Goal: Use online tool/utility: Utilize a website feature to perform a specific function

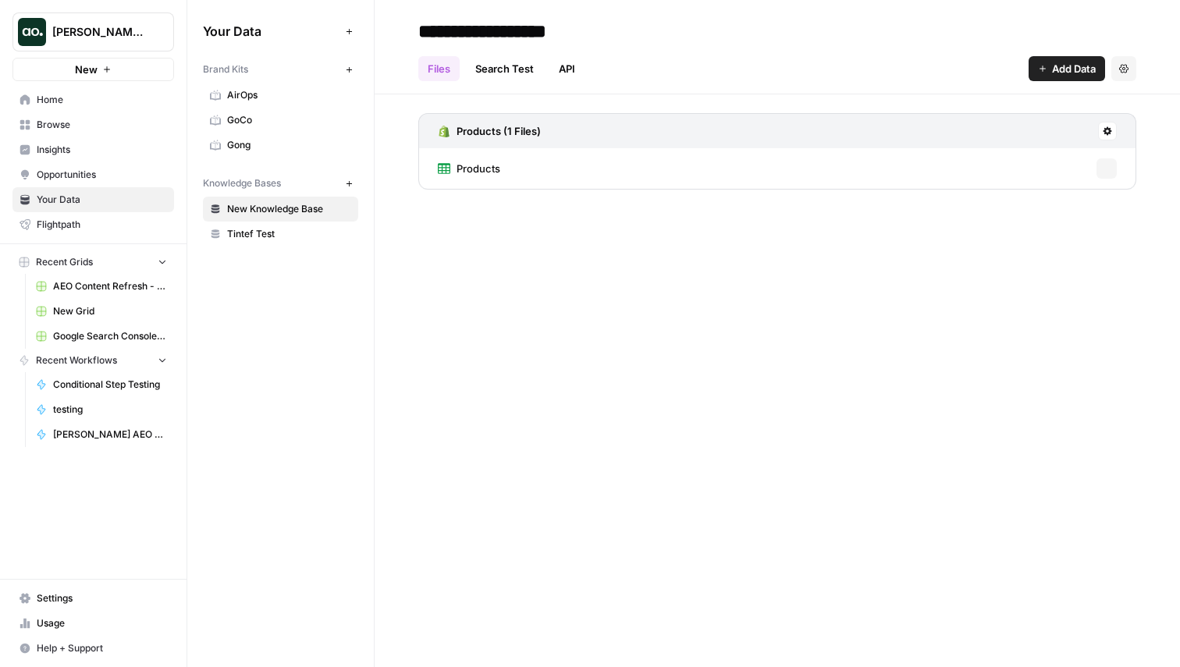
click at [110, 28] on span "[PERSON_NAME] testing" at bounding box center [99, 32] width 94 height 16
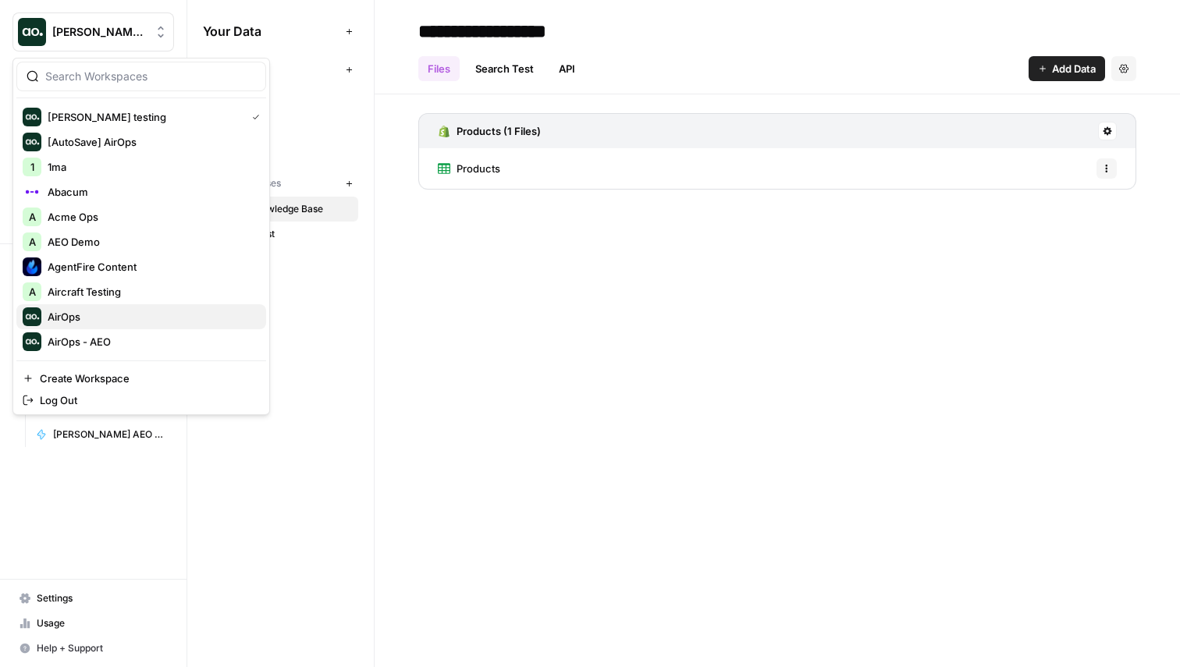
click at [113, 307] on div "AirOps" at bounding box center [141, 316] width 237 height 19
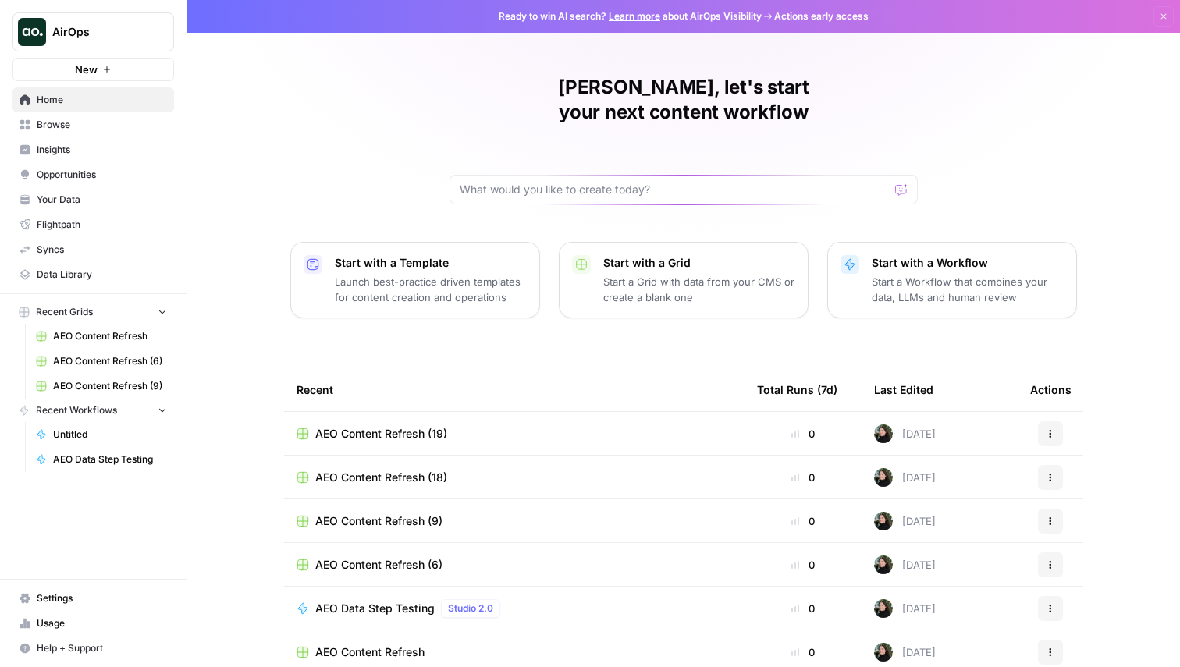
click at [95, 455] on span "AEO Data Step Testing" at bounding box center [110, 460] width 114 height 14
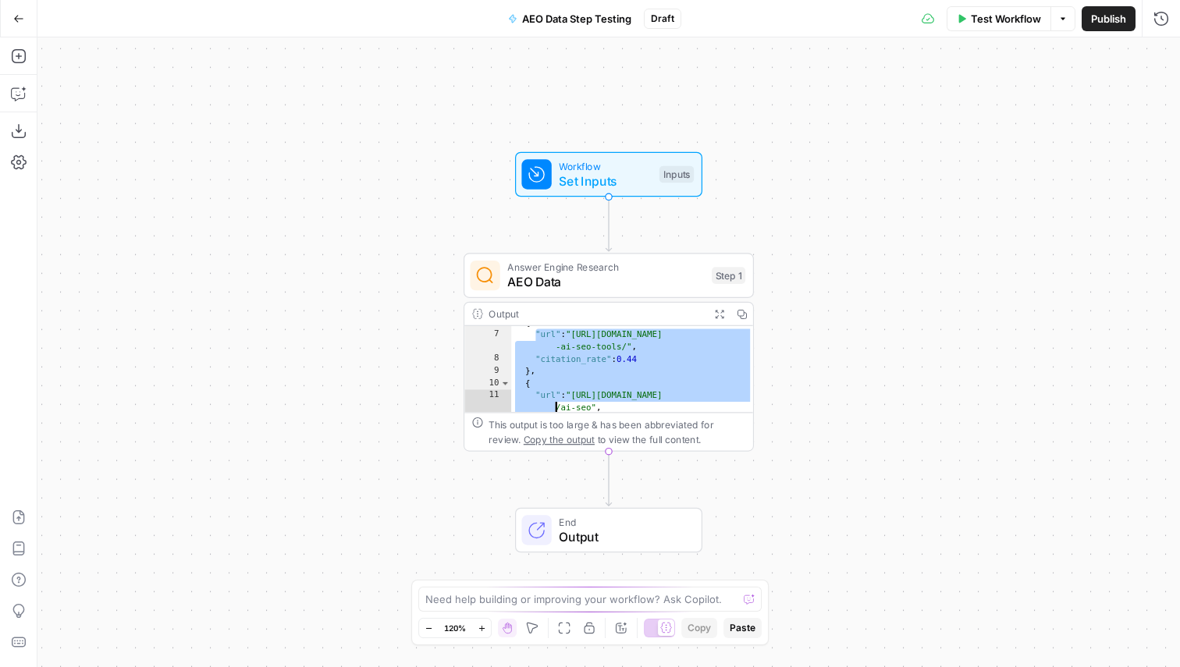
scroll to position [160, 0]
drag, startPoint x: 530, startPoint y: 403, endPoint x: 528, endPoint y: 392, distance: 11.0
click at [528, 392] on div "} , { "url" : "https://seoprofy.com/blog/ai-seo -tools/" , "citation_rate" : 0.…" at bounding box center [632, 379] width 243 height 125
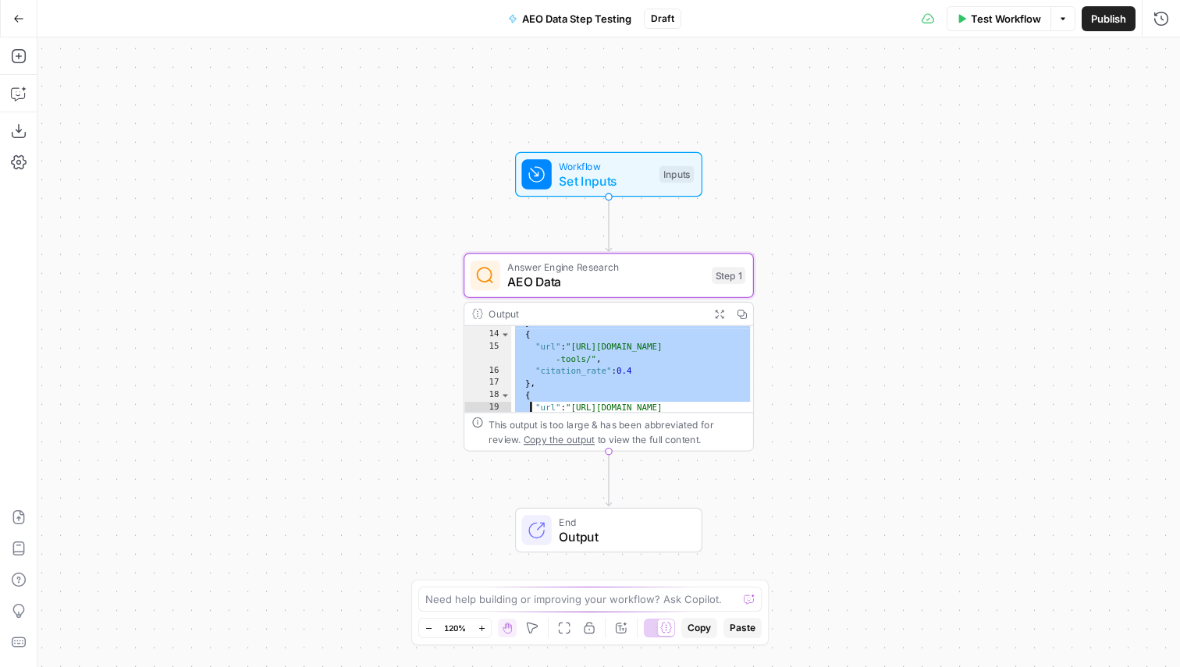
click at [528, 392] on div "} , { "url" : "https://seoprofy.com/blog/ai-seo -tools/" , "citation_rate" : 0.…" at bounding box center [632, 379] width 243 height 125
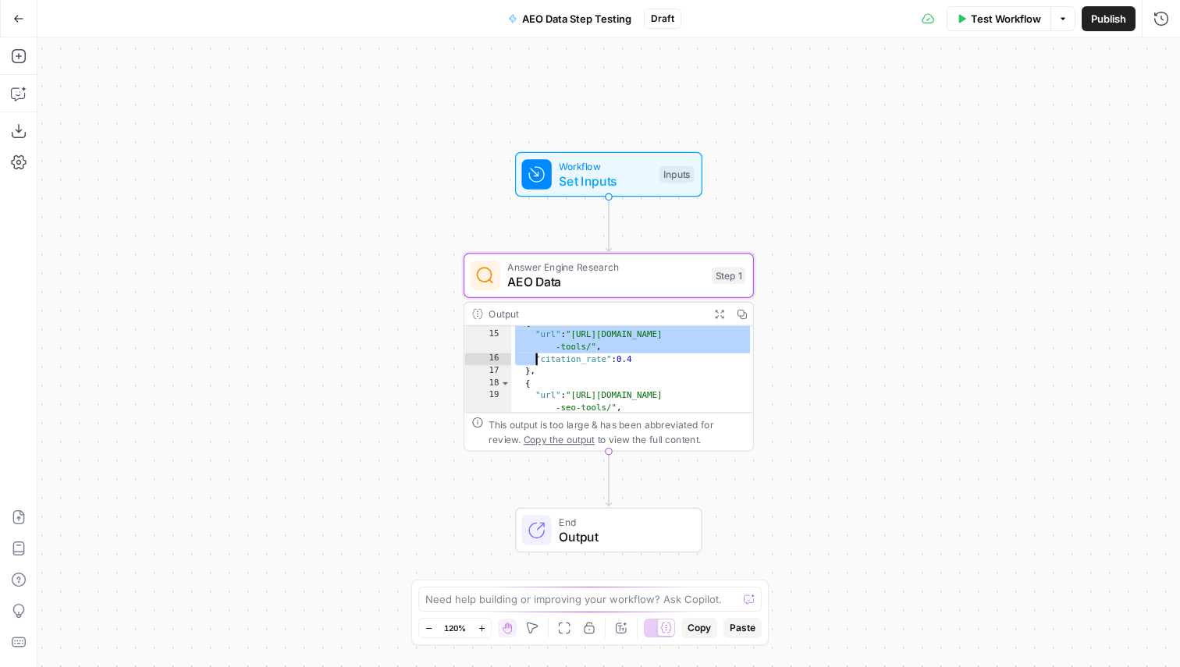
drag, startPoint x: 524, startPoint y: 341, endPoint x: 529, endPoint y: 349, distance: 9.1
click at [529, 349] on div "{ "url" : "https://seoprofy.com/blog/ai-seo -tools/" , "citation_rate" : 0.4 } …" at bounding box center [632, 373] width 243 height 112
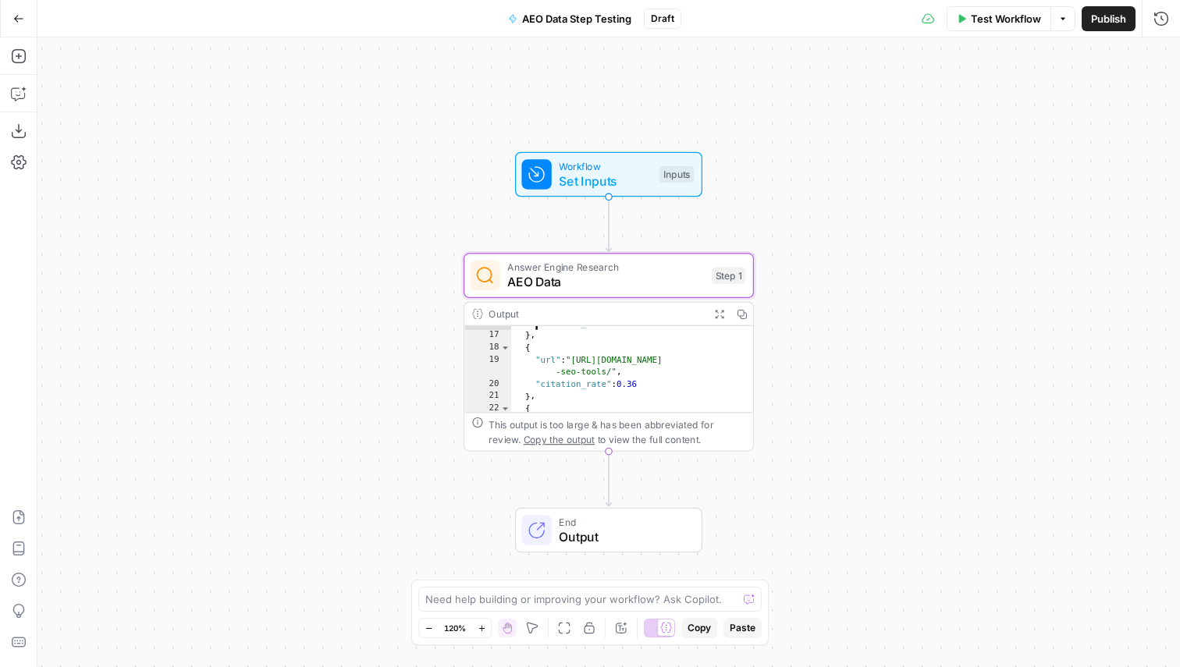
scroll to position [208, 0]
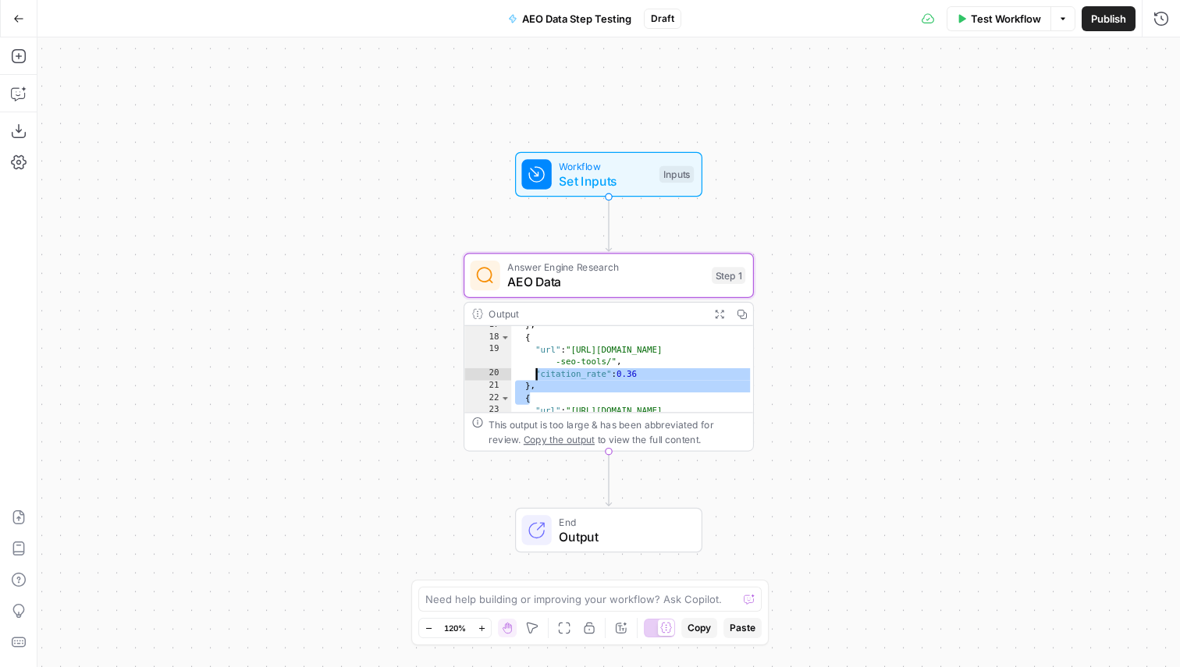
drag, startPoint x: 528, startPoint y: 385, endPoint x: 530, endPoint y: 370, distance: 15.0
click at [530, 370] on div "} , { "url" : "https://selfmademillennials.com/ai -seo-tools/" , "citation_rate…" at bounding box center [632, 382] width 243 height 125
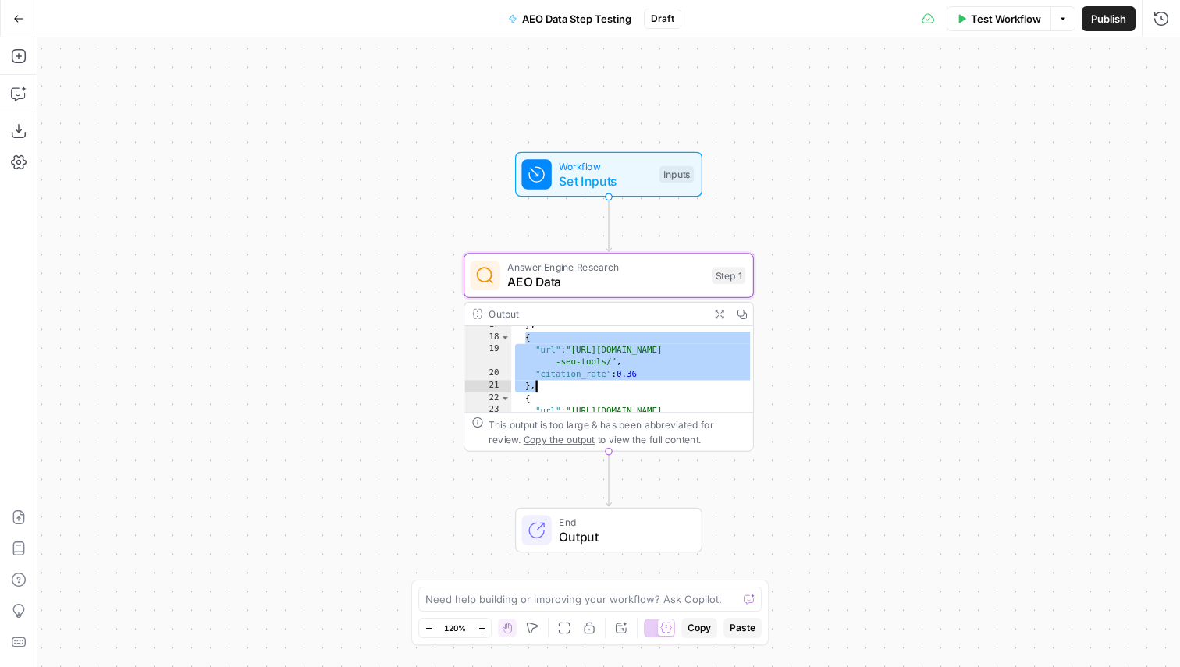
drag, startPoint x: 524, startPoint y: 335, endPoint x: 531, endPoint y: 381, distance: 46.5
click at [531, 381] on div "} , { "url" : "https://selfmademillennials.com/ai -seo-tools/" , "citation_rate…" at bounding box center [632, 382] width 243 height 125
click at [844, 369] on div "**********" at bounding box center [608, 352] width 1142 height 630
click at [634, 368] on div "} , { "url" : "https://selfmademillennials.com/ai -seo-tools/" , "citation_rate…" at bounding box center [632, 382] width 243 height 125
type textarea "**********"
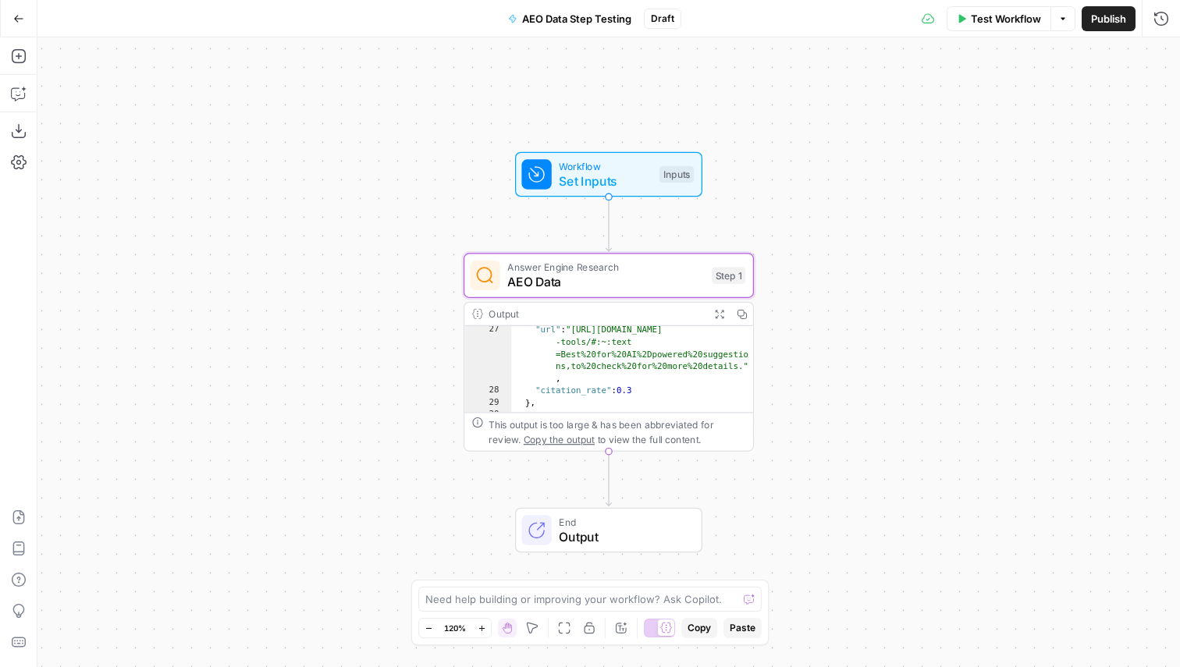
scroll to position [0, 0]
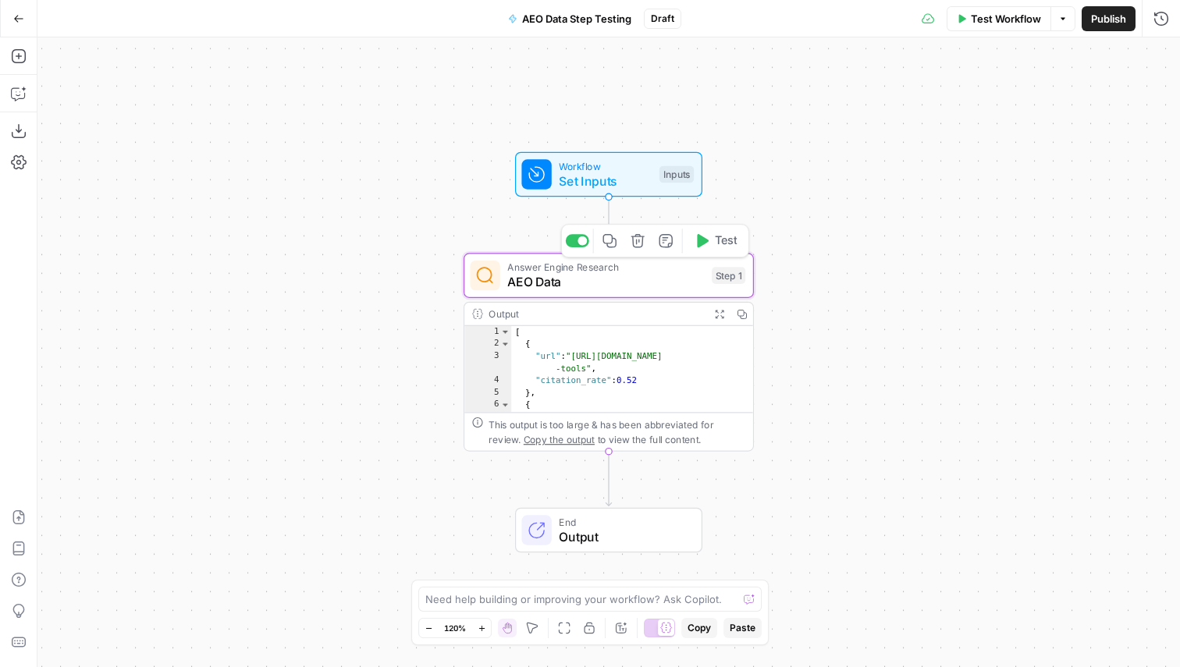
click at [621, 283] on span "AEO Data" at bounding box center [605, 282] width 197 height 19
type input "AirOps"
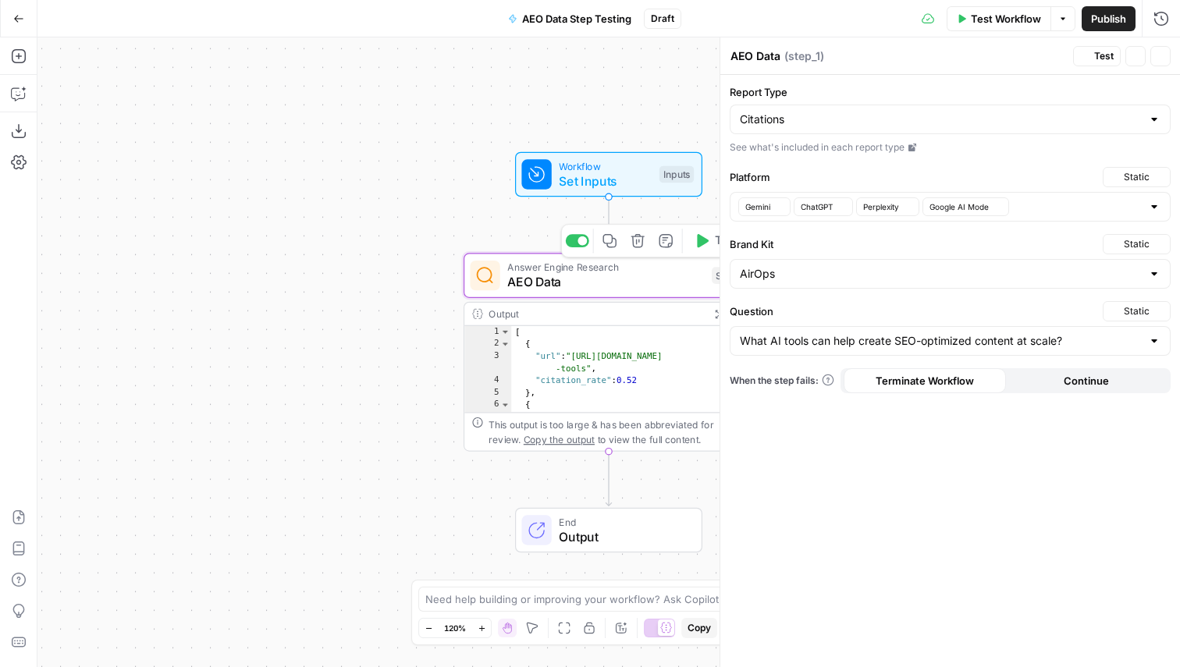
type input "What AI tools can help create SEO-optimized content at scale?"
click at [804, 130] on div "Citations" at bounding box center [950, 120] width 441 height 30
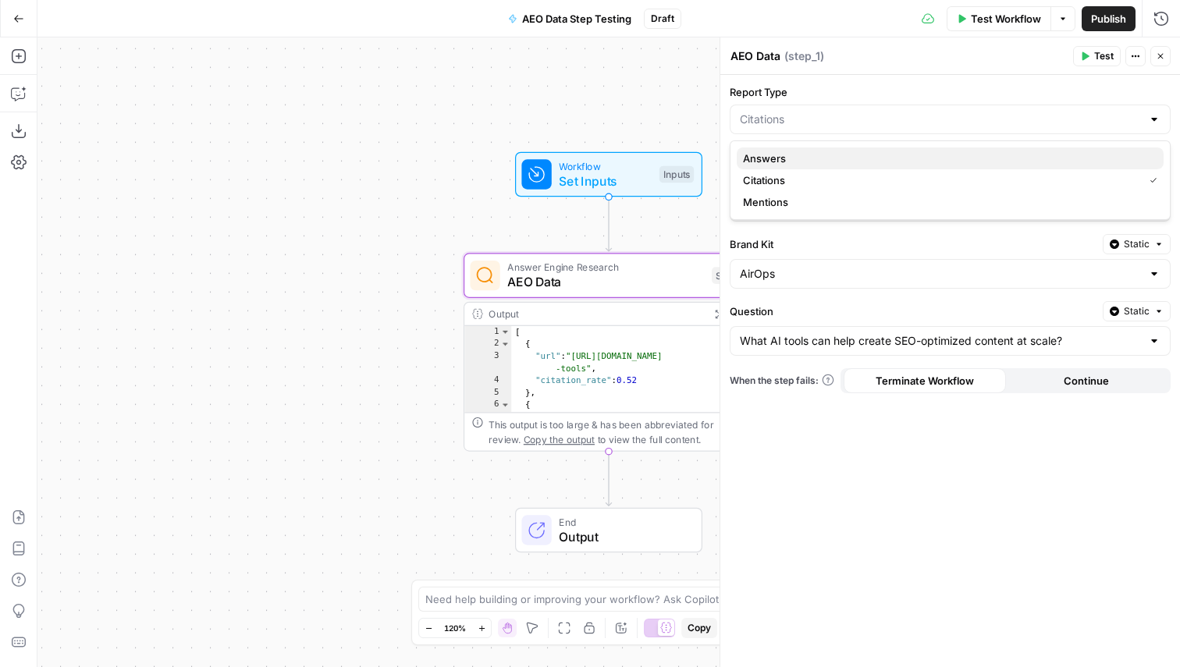
click at [794, 154] on span "Answers" at bounding box center [947, 159] width 408 height 16
type input "Answers"
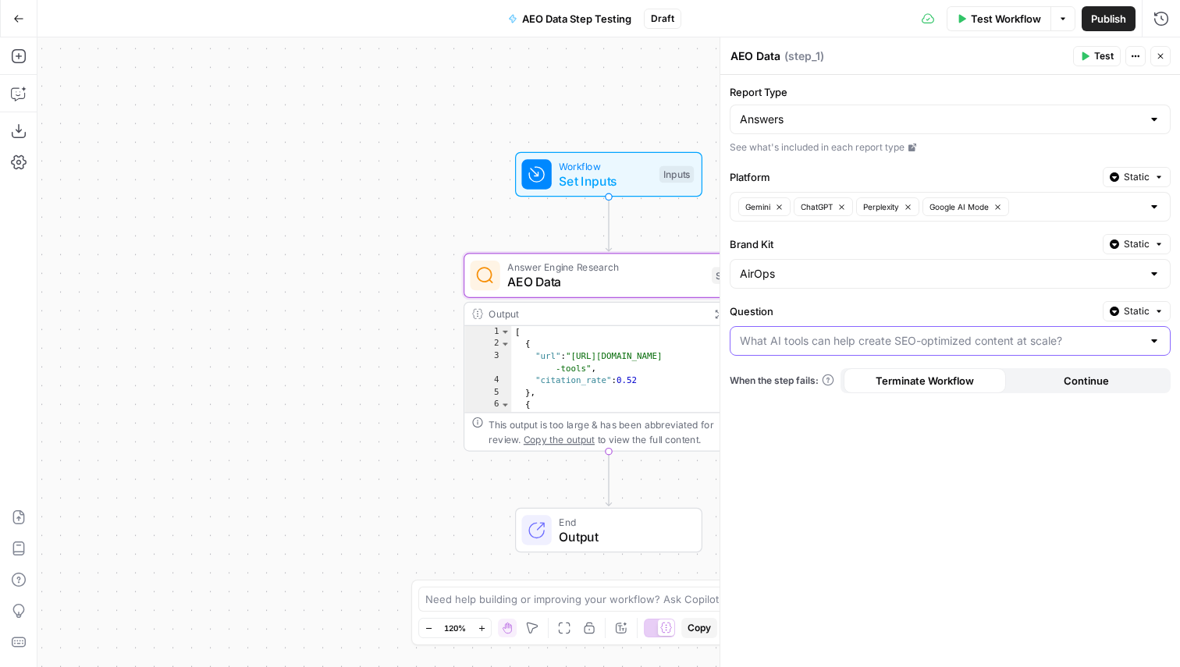
click at [803, 345] on input "Question" at bounding box center [941, 341] width 402 height 16
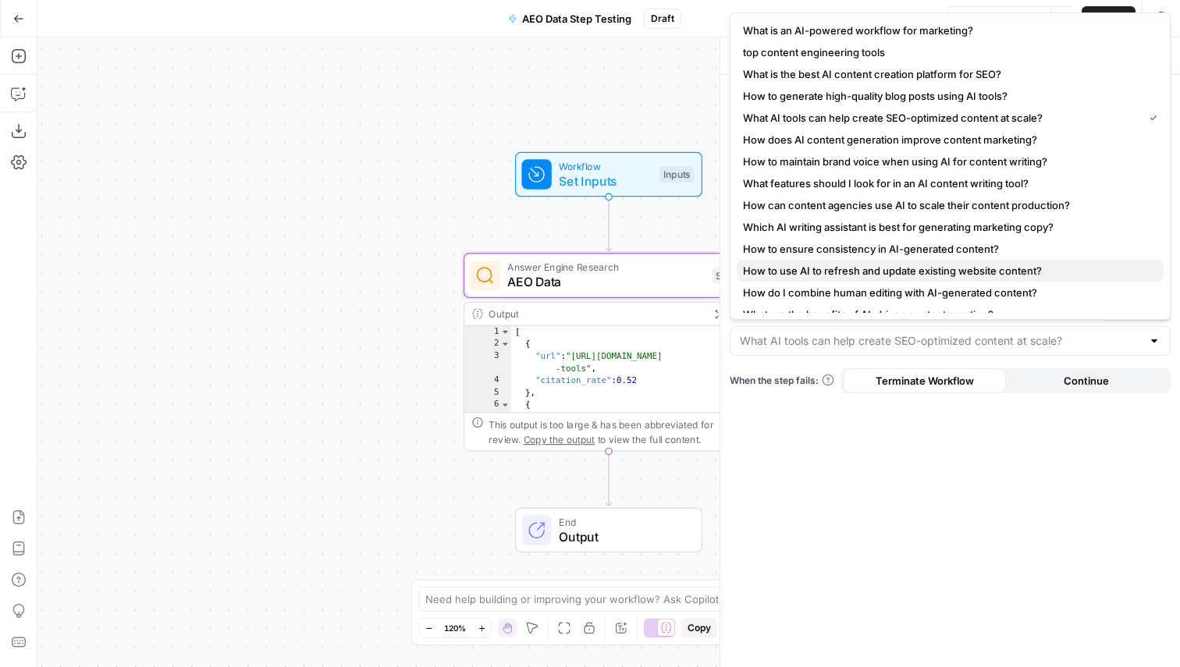
click at [1036, 265] on span "How to use AI to refresh and update existing website content?" at bounding box center [947, 271] width 408 height 16
type input "How to use AI to refresh and update existing website content?"
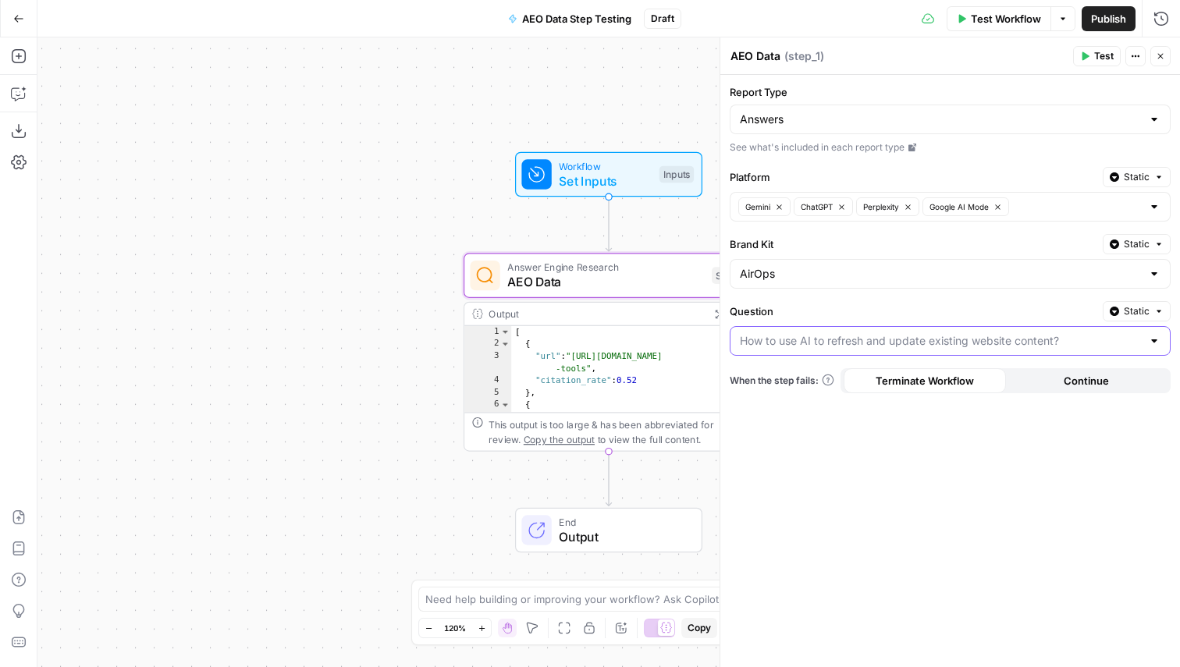
drag, startPoint x: 742, startPoint y: 342, endPoint x: 980, endPoint y: 329, distance: 238.3
click at [980, 329] on div at bounding box center [950, 341] width 441 height 30
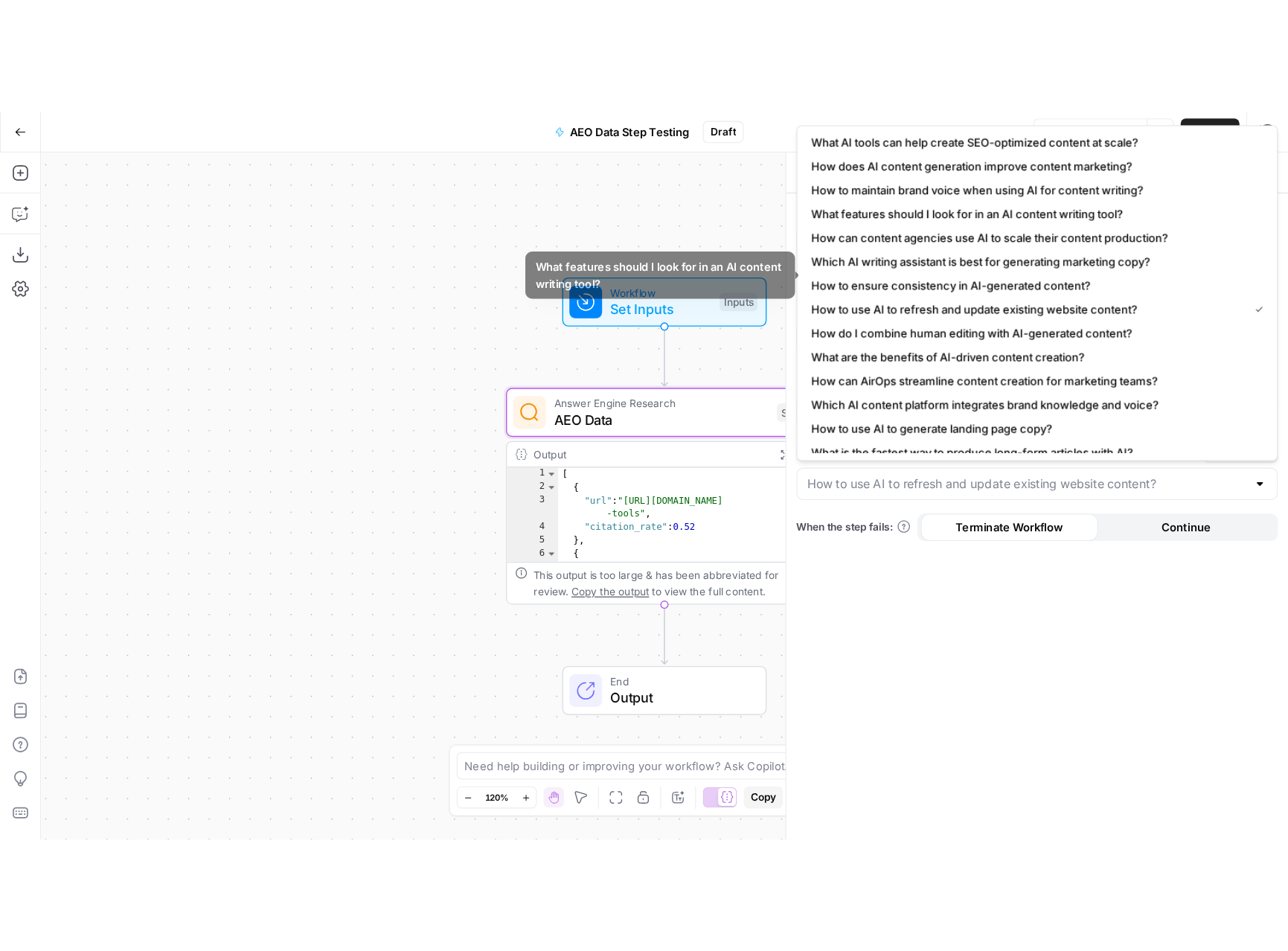
scroll to position [90, 0]
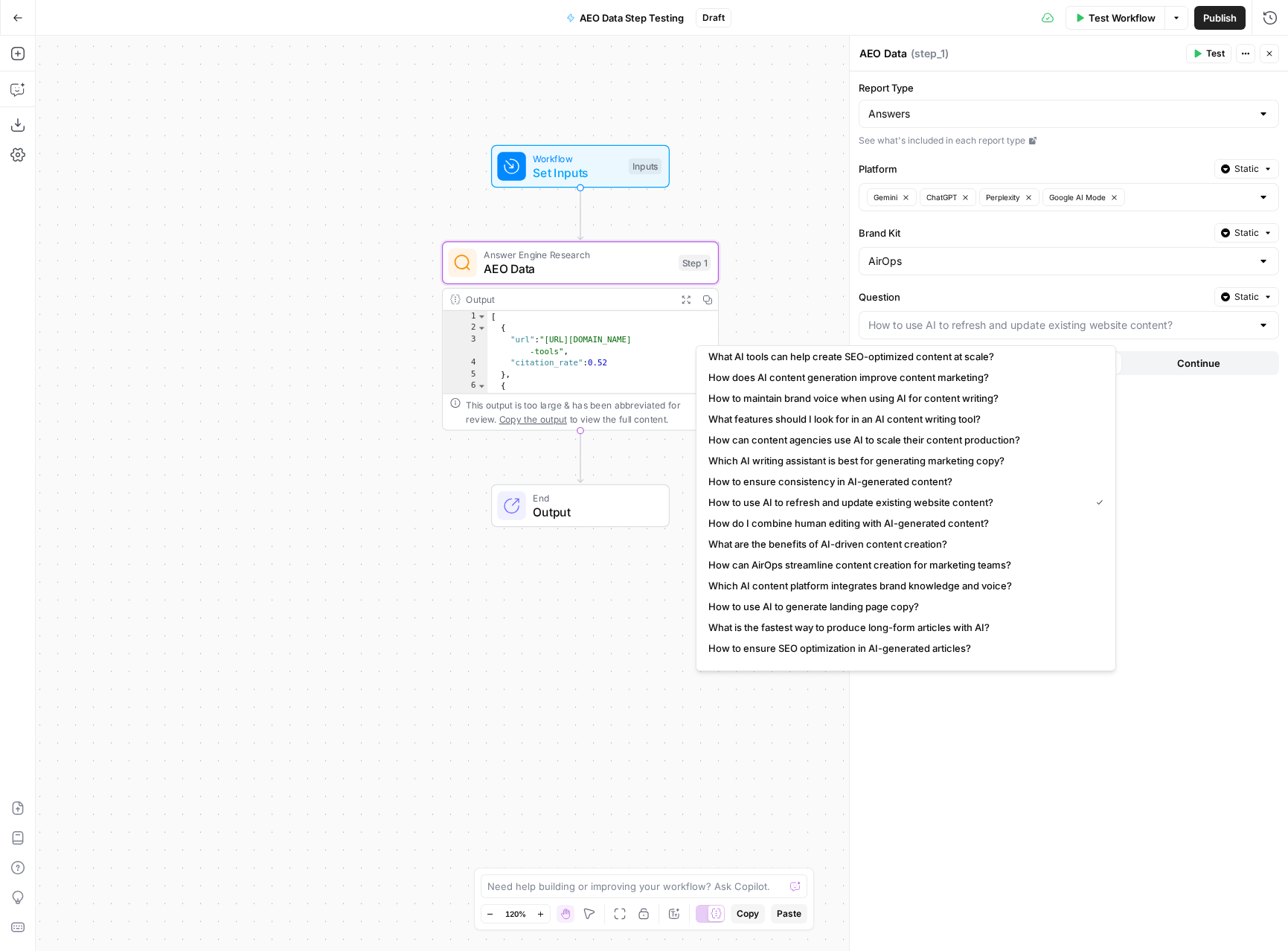
type input "How to use AI to refresh and update existing website content?"
click at [1024, 20] on div "Test Workflow Options Publish Run History" at bounding box center [1010, 17] width 558 height 35
